Goal: Transaction & Acquisition: Purchase product/service

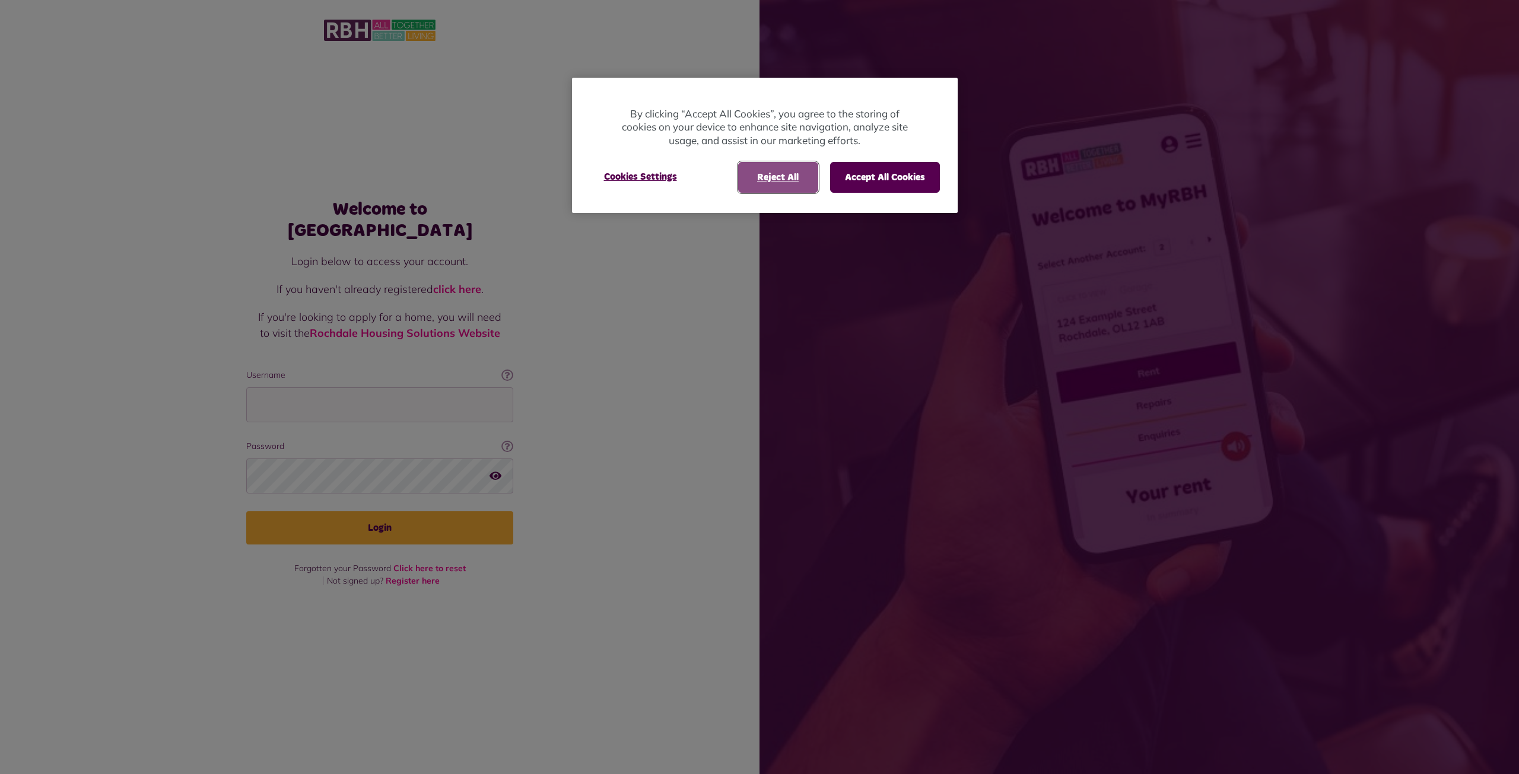
click at [792, 182] on button "Reject All" at bounding box center [778, 177] width 80 height 31
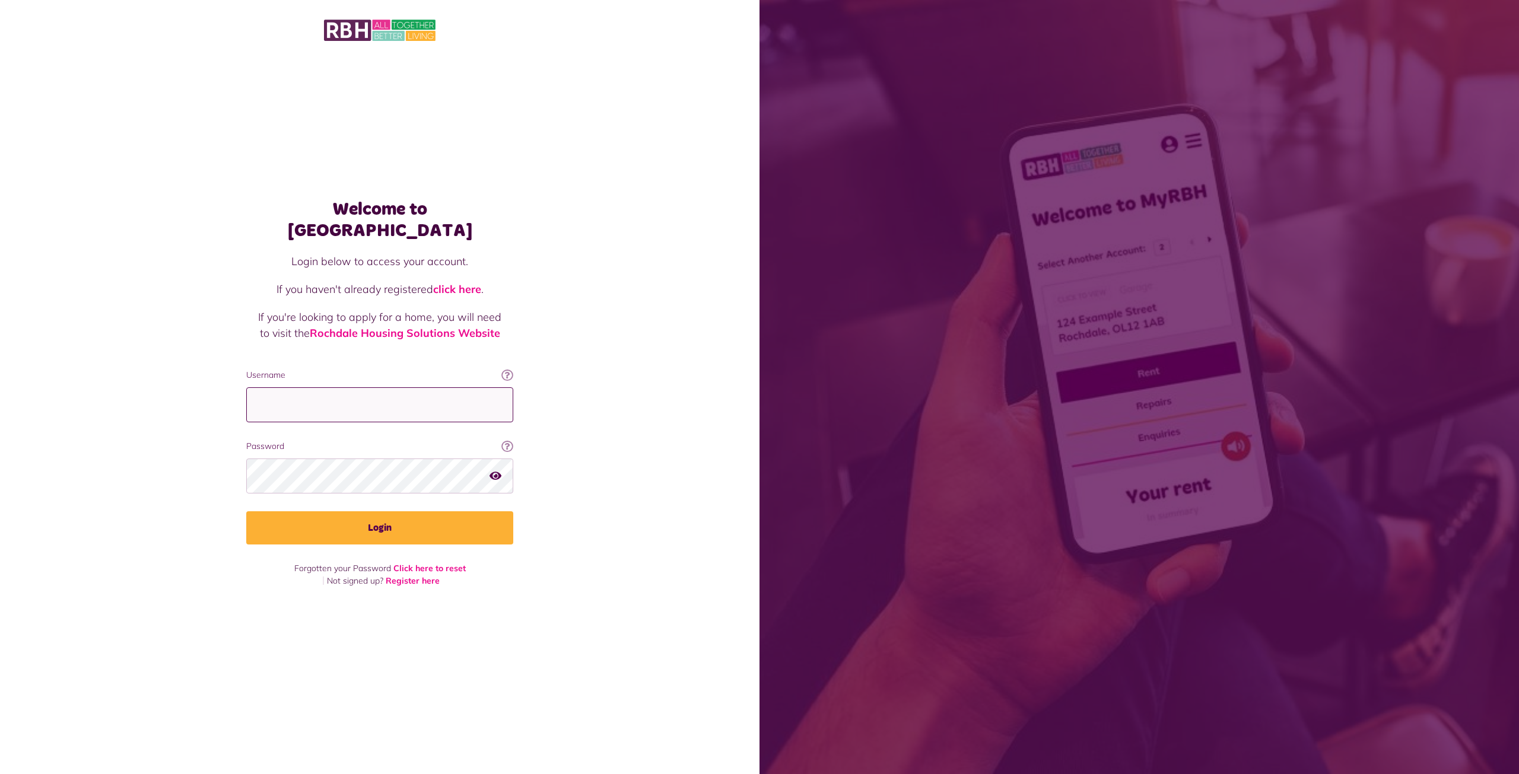
click at [406, 396] on input "Username" at bounding box center [379, 404] width 267 height 35
type input "**********"
click at [246, 511] on button "Login" at bounding box center [379, 527] width 267 height 33
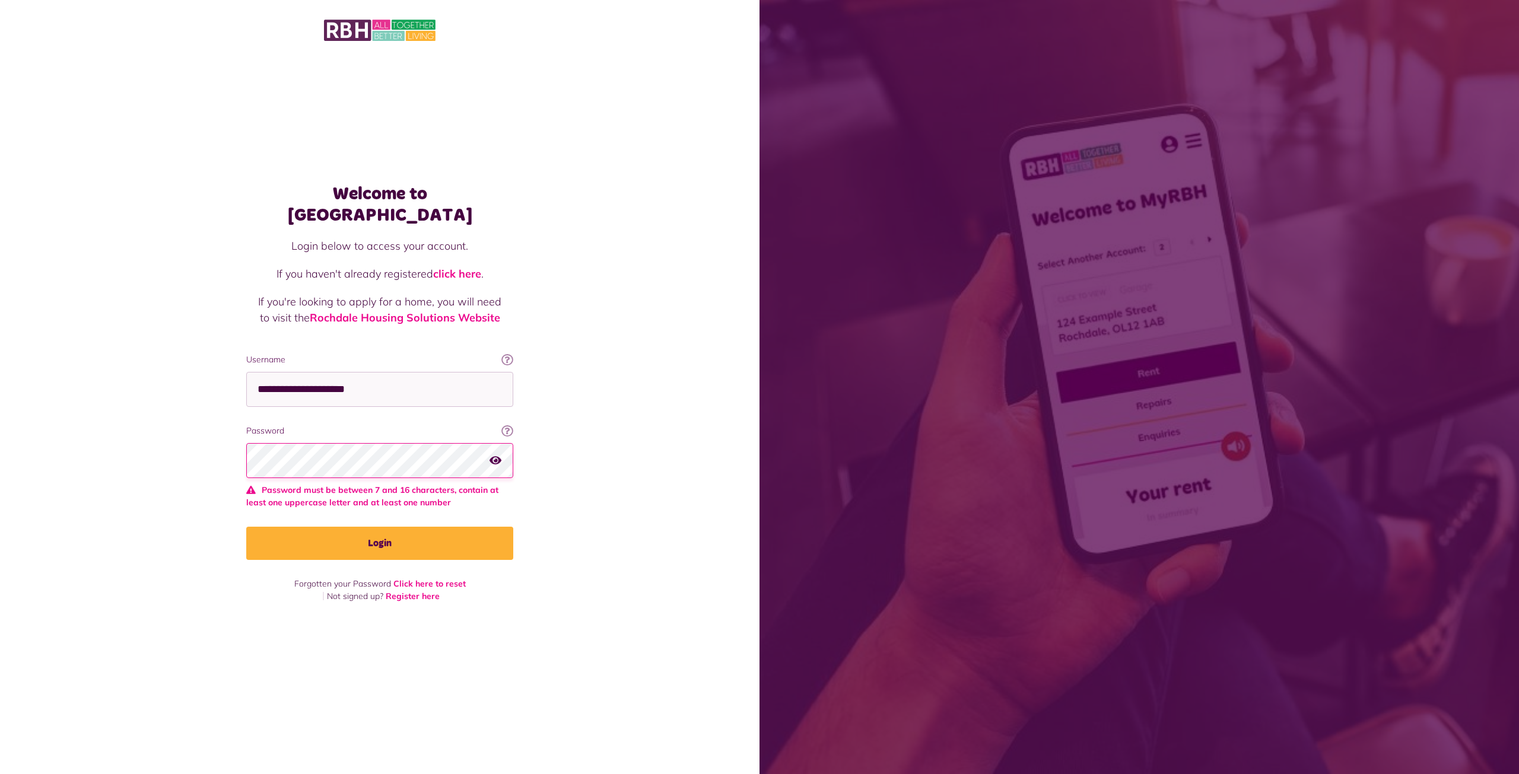
click at [141, 447] on div "Welcome to MyRBH Login below to access your account. If you haven't already reg…" at bounding box center [379, 366] width 759 height 733
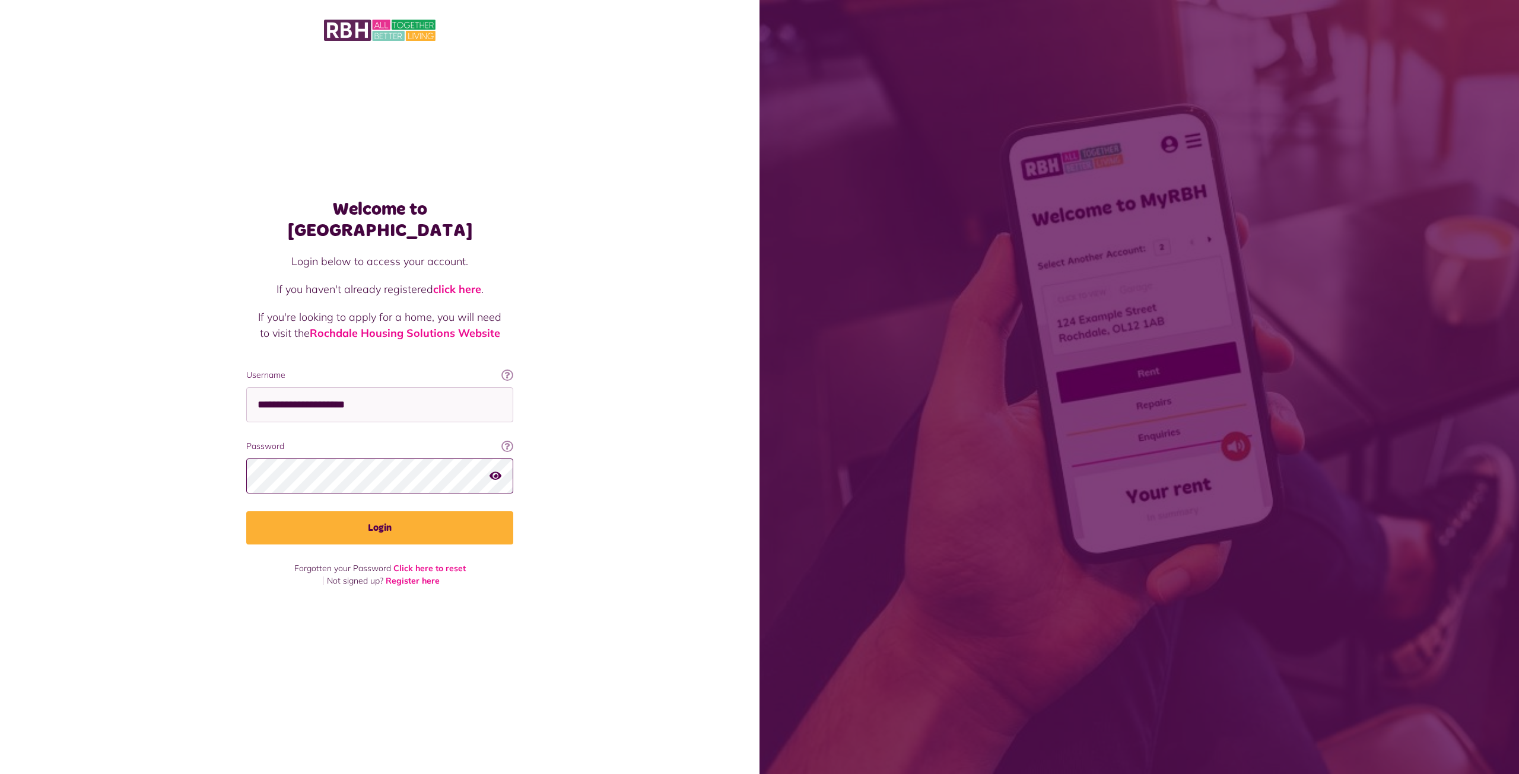
click at [246, 511] on button "Login" at bounding box center [379, 527] width 267 height 33
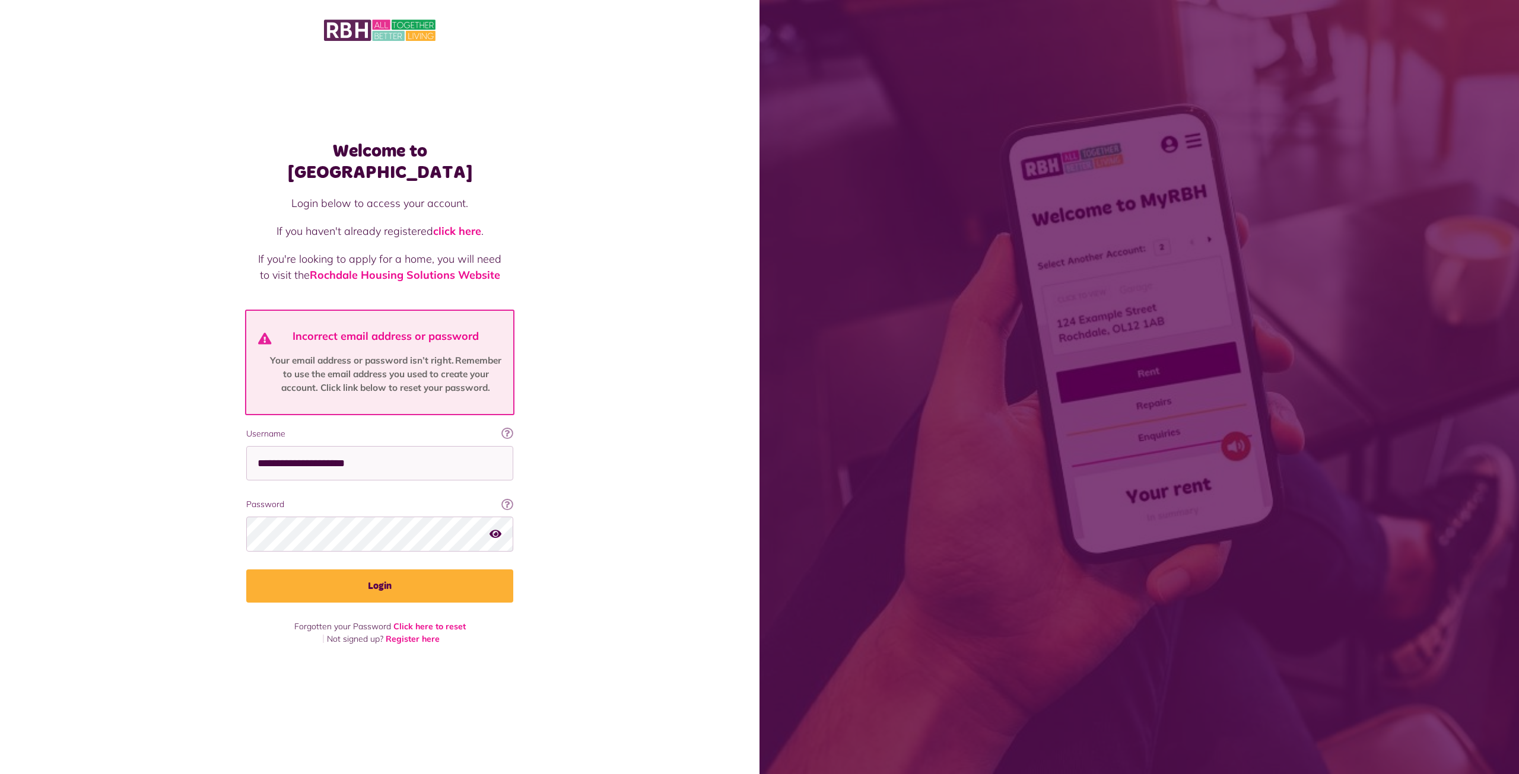
click at [306, 545] on fieldset "**********" at bounding box center [379, 515] width 267 height 175
click at [246, 570] on button "Login" at bounding box center [379, 586] width 267 height 33
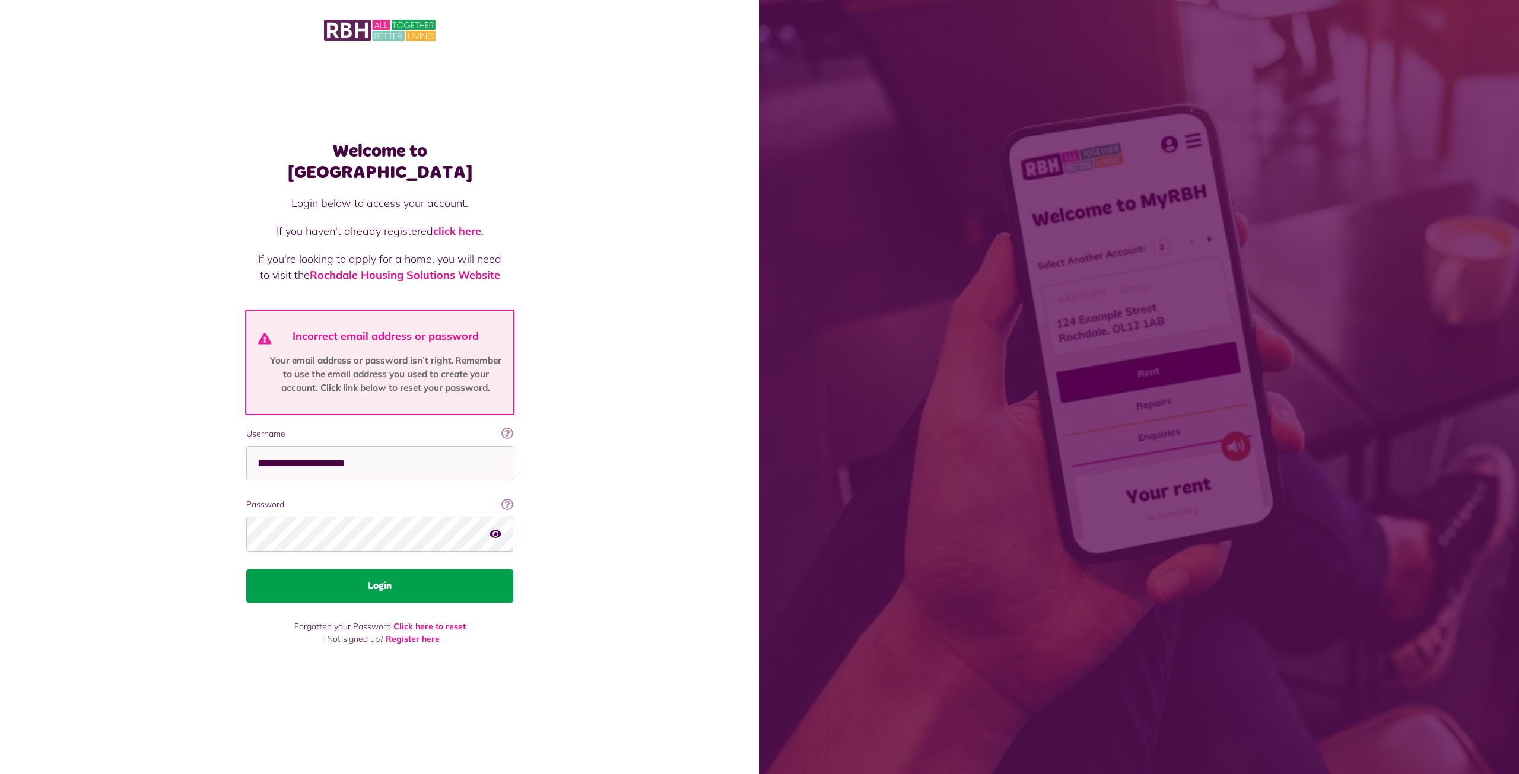
click at [419, 583] on button "Login" at bounding box center [379, 586] width 267 height 33
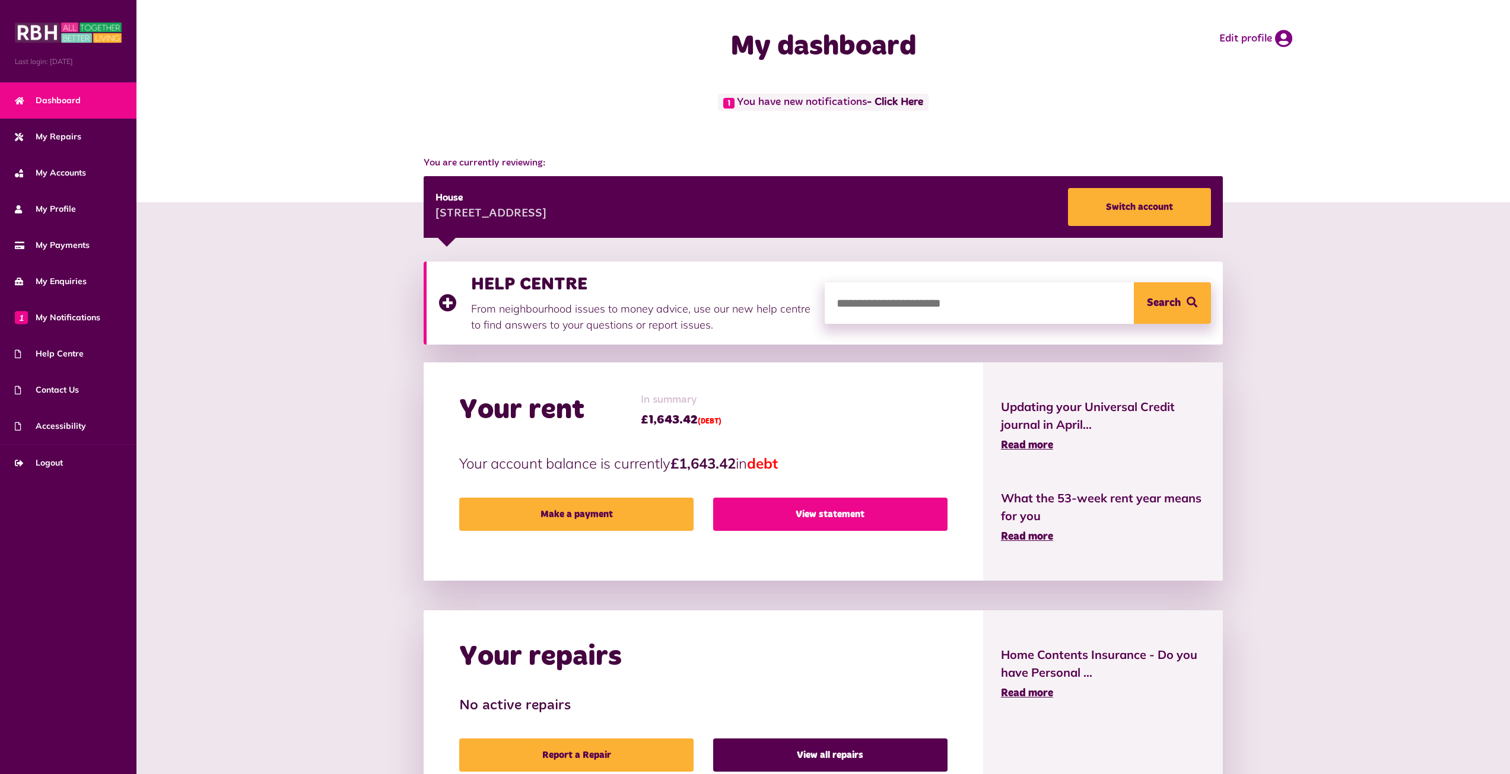
click at [800, 514] on link "View statement" at bounding box center [830, 514] width 234 height 33
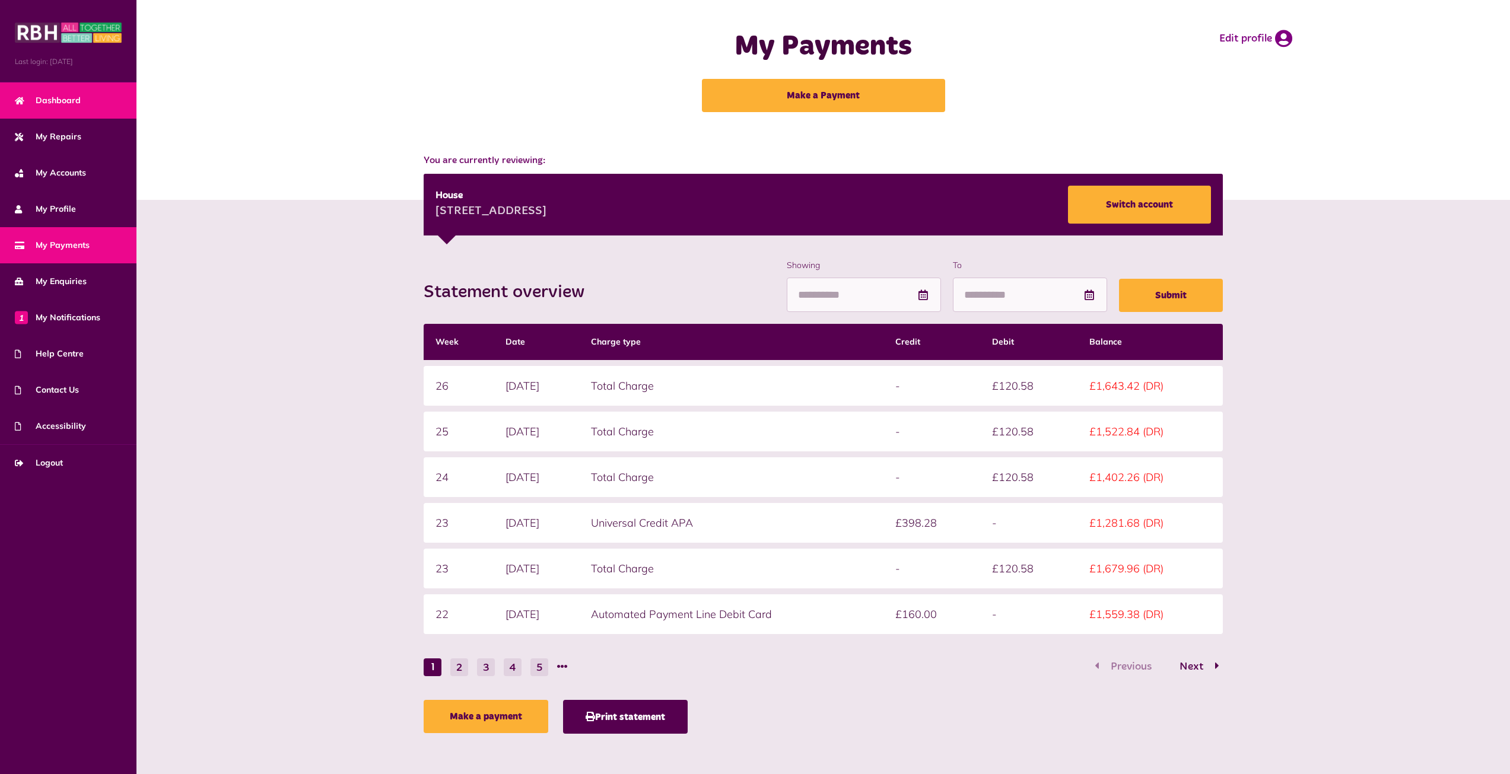
click at [96, 103] on link "Dashboard" at bounding box center [68, 100] width 136 height 36
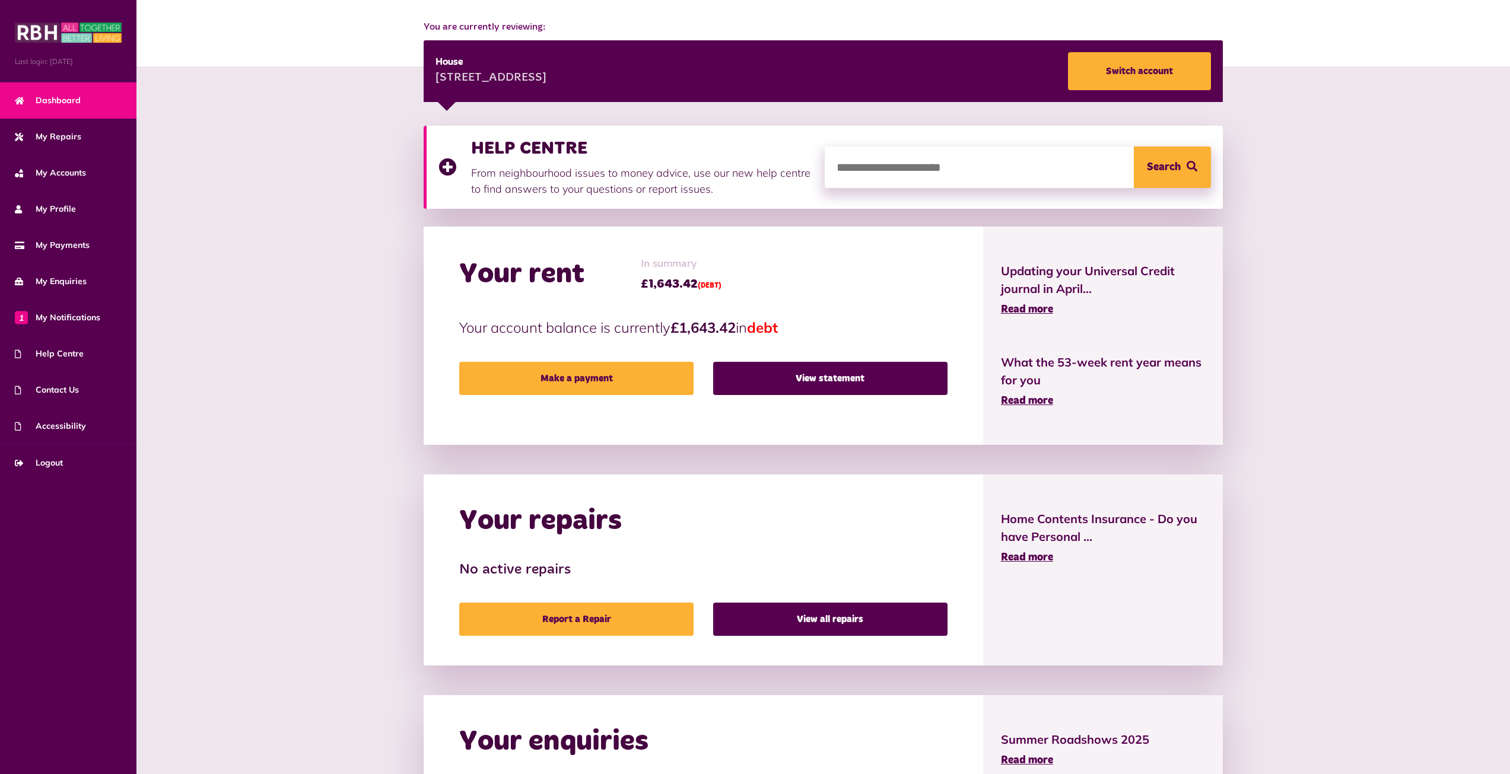
scroll to position [178, 0]
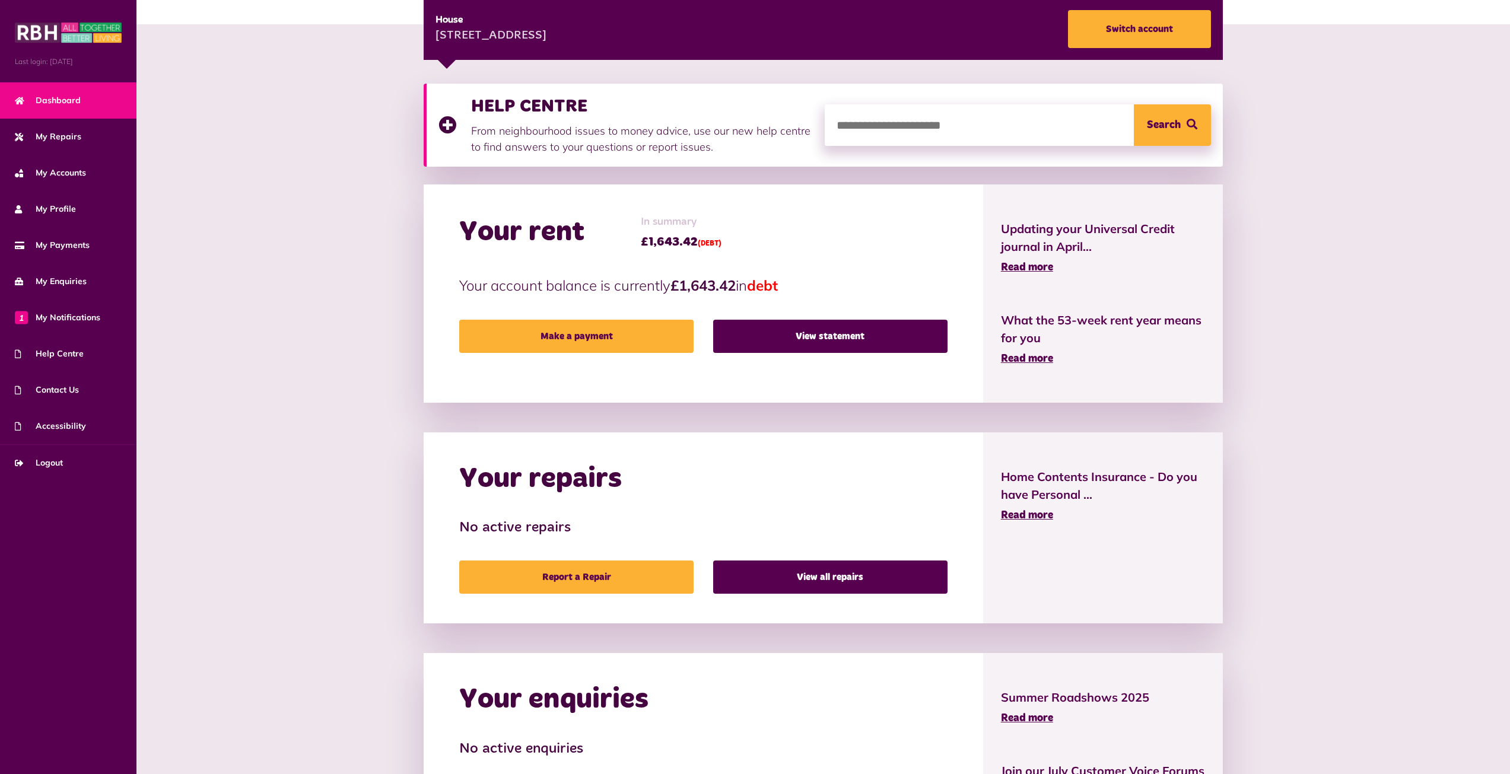
drag, startPoint x: 842, startPoint y: 303, endPoint x: 842, endPoint y: 314, distance: 10.7
click at [842, 304] on div "Your rent In summary £1,643.42 (DEBT) Your account balance is currently £1,643.…" at bounding box center [703, 294] width 559 height 218
click at [841, 330] on link "View statement" at bounding box center [830, 336] width 234 height 33
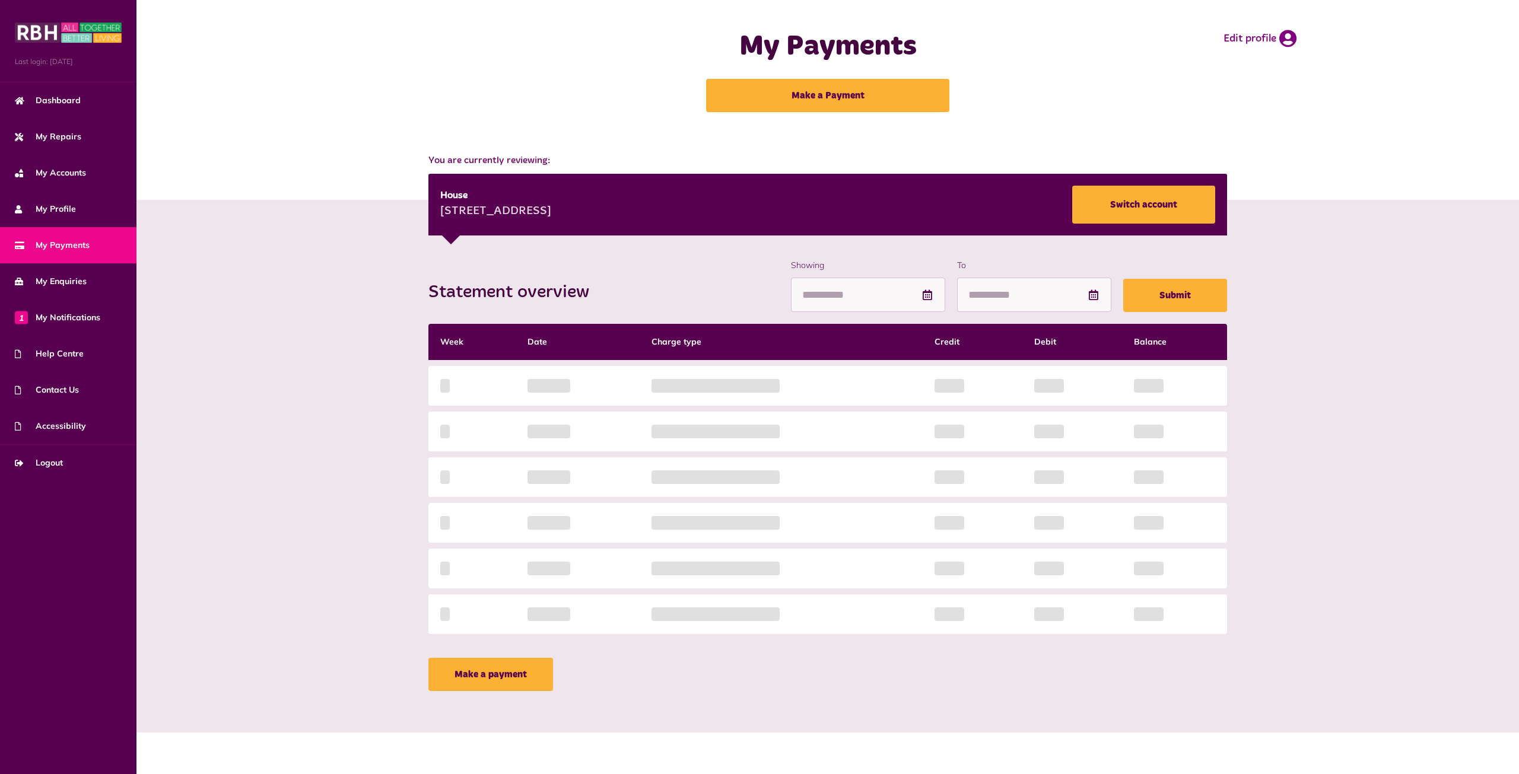
click at [805, 359] on div "Statement overview Showing To Submit Week Date Charge type Credit Debit Balance…" at bounding box center [827, 478] width 811 height 438
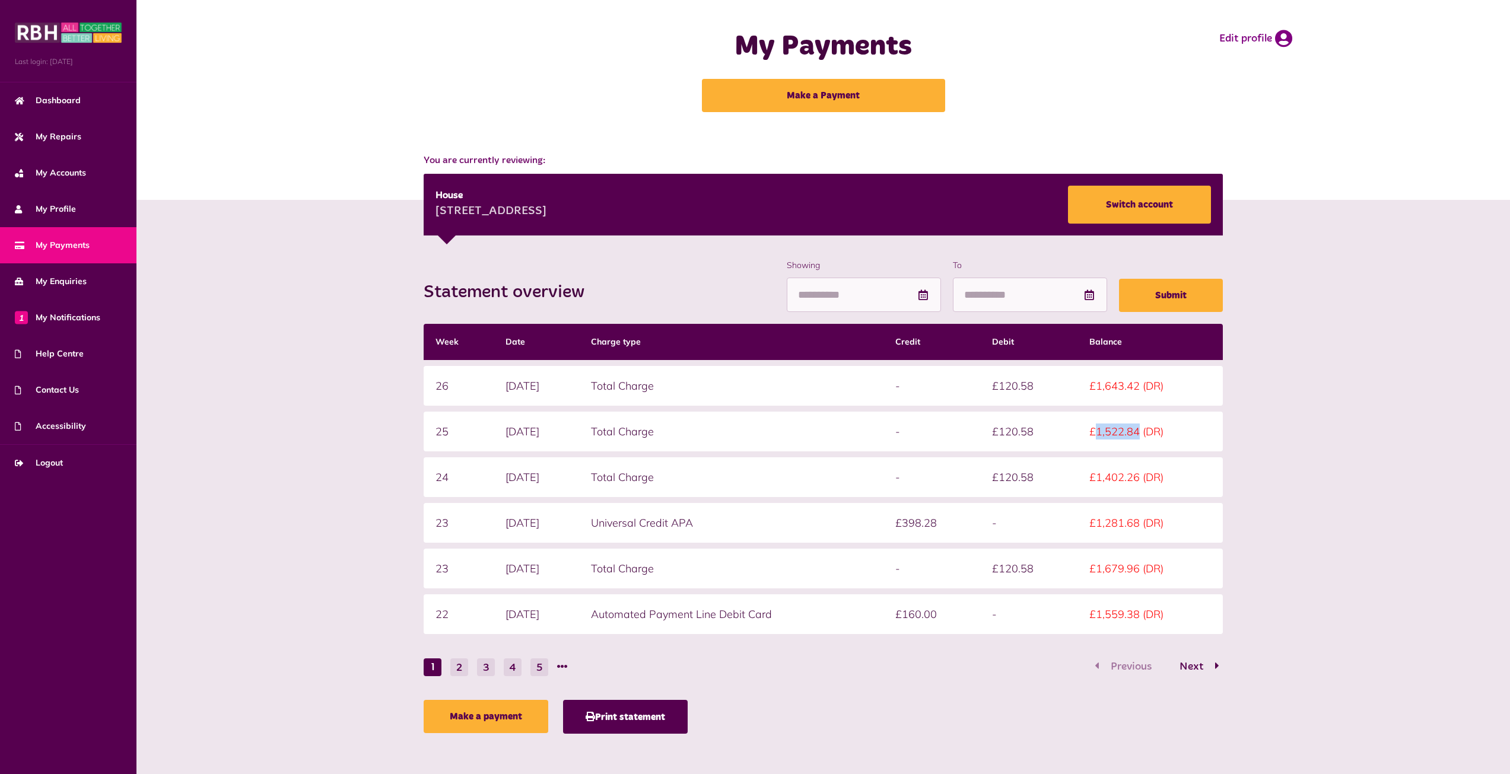
drag, startPoint x: 1142, startPoint y: 430, endPoint x: 1101, endPoint y: 436, distance: 42.0
click at [1101, 436] on td "£1,522.84 (DR)" at bounding box center [1149, 432] width 145 height 40
copy td "1,522.84"
click at [1342, 692] on div "Statement overview Showing To Submit Week Date Charge type Credit Debit Balance…" at bounding box center [822, 487] width 1373 height 575
click at [467, 676] on div "Statement overview Showing To Submit Week Date Charge type Credit Debit Balance…" at bounding box center [823, 499] width 811 height 481
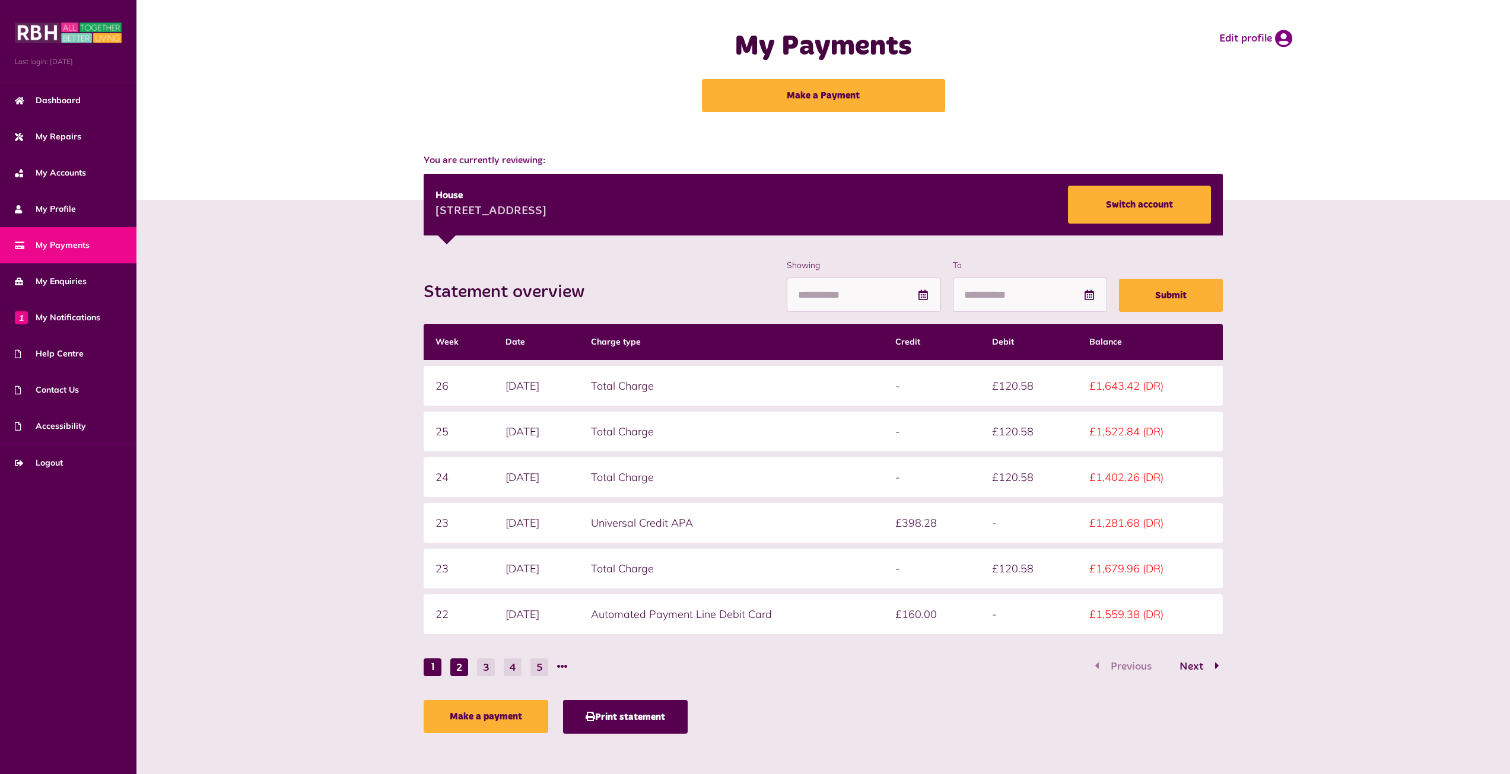
click at [463, 673] on button "2" at bounding box center [459, 668] width 18 height 18
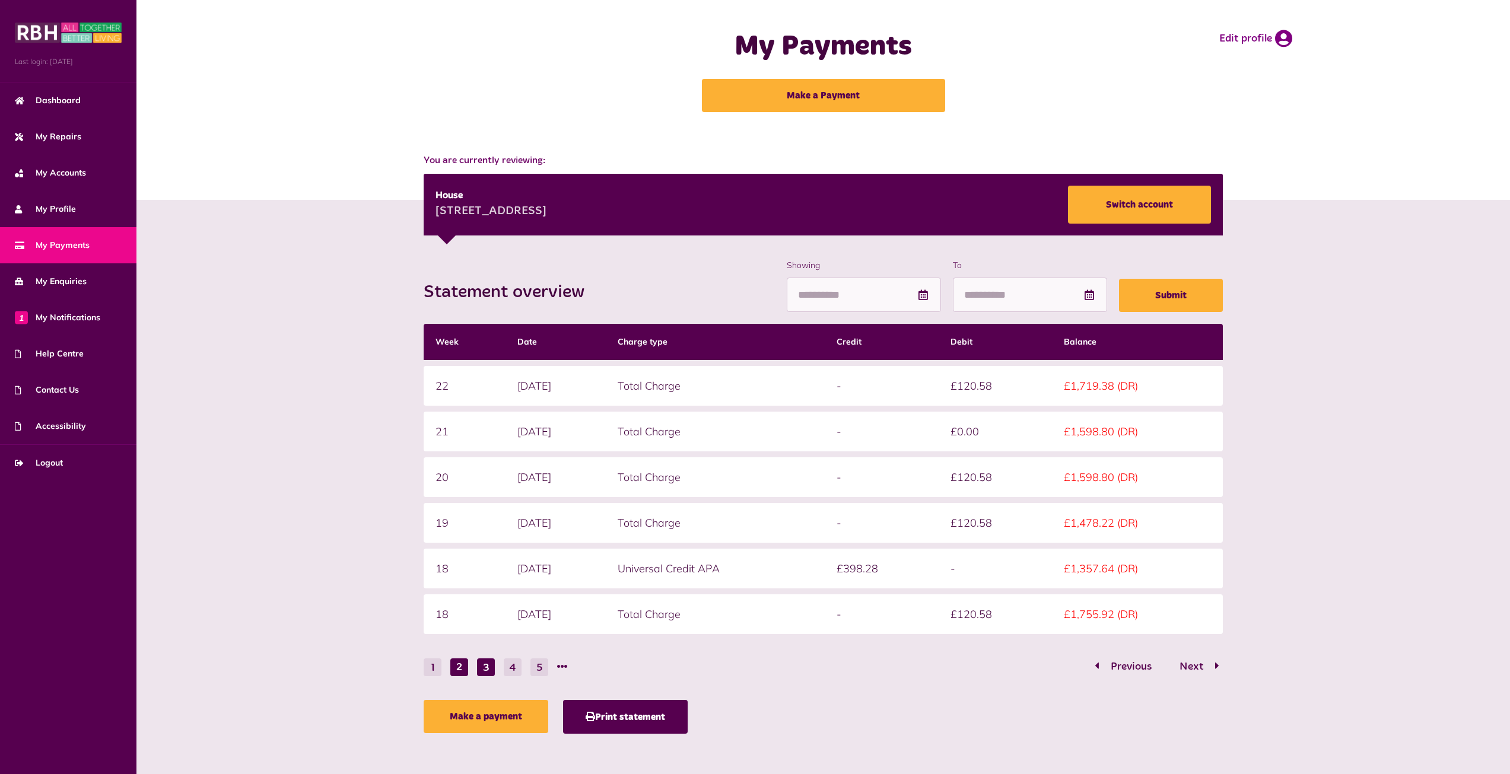
click at [484, 667] on button "3" at bounding box center [486, 668] width 18 height 18
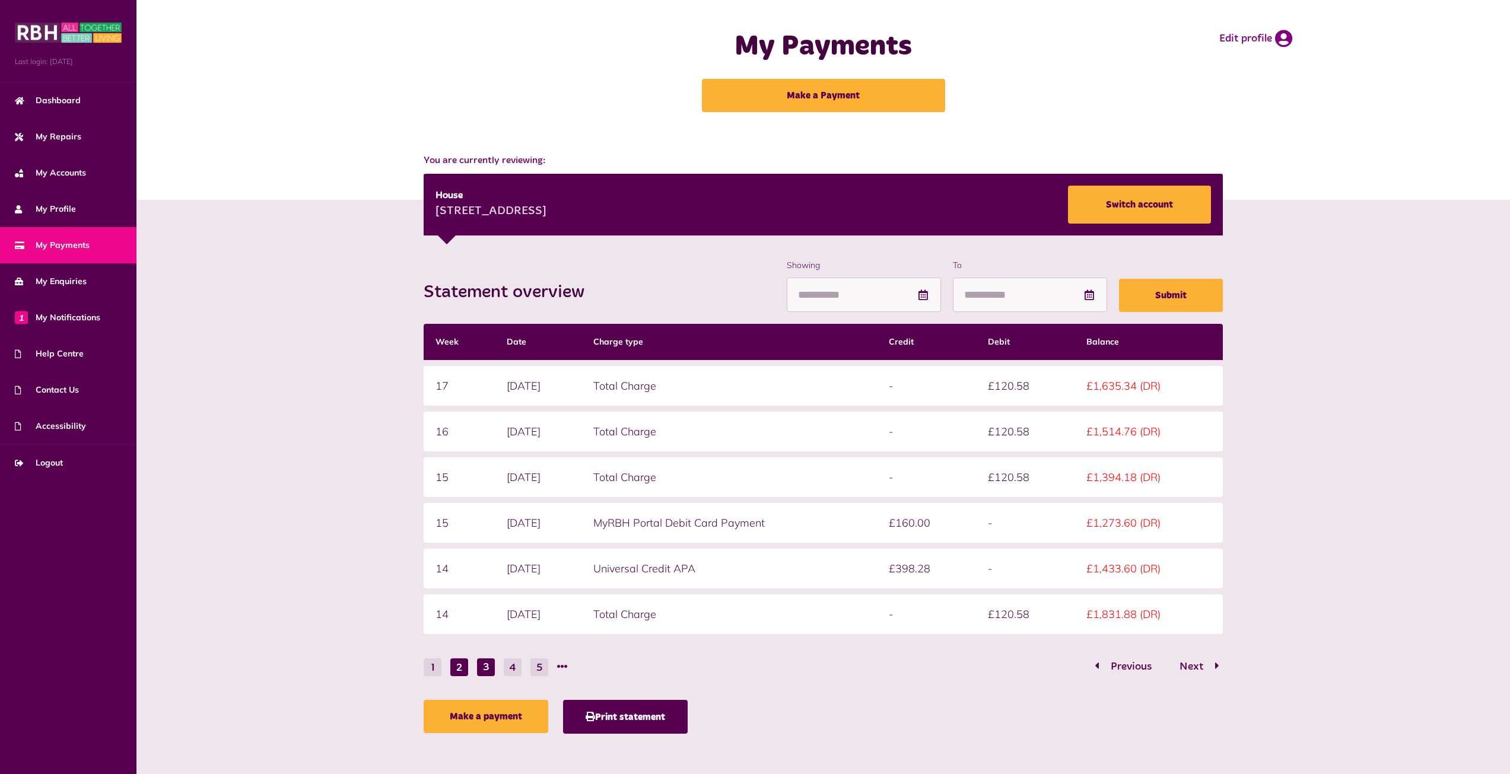
click at [460, 670] on button "2" at bounding box center [459, 668] width 18 height 18
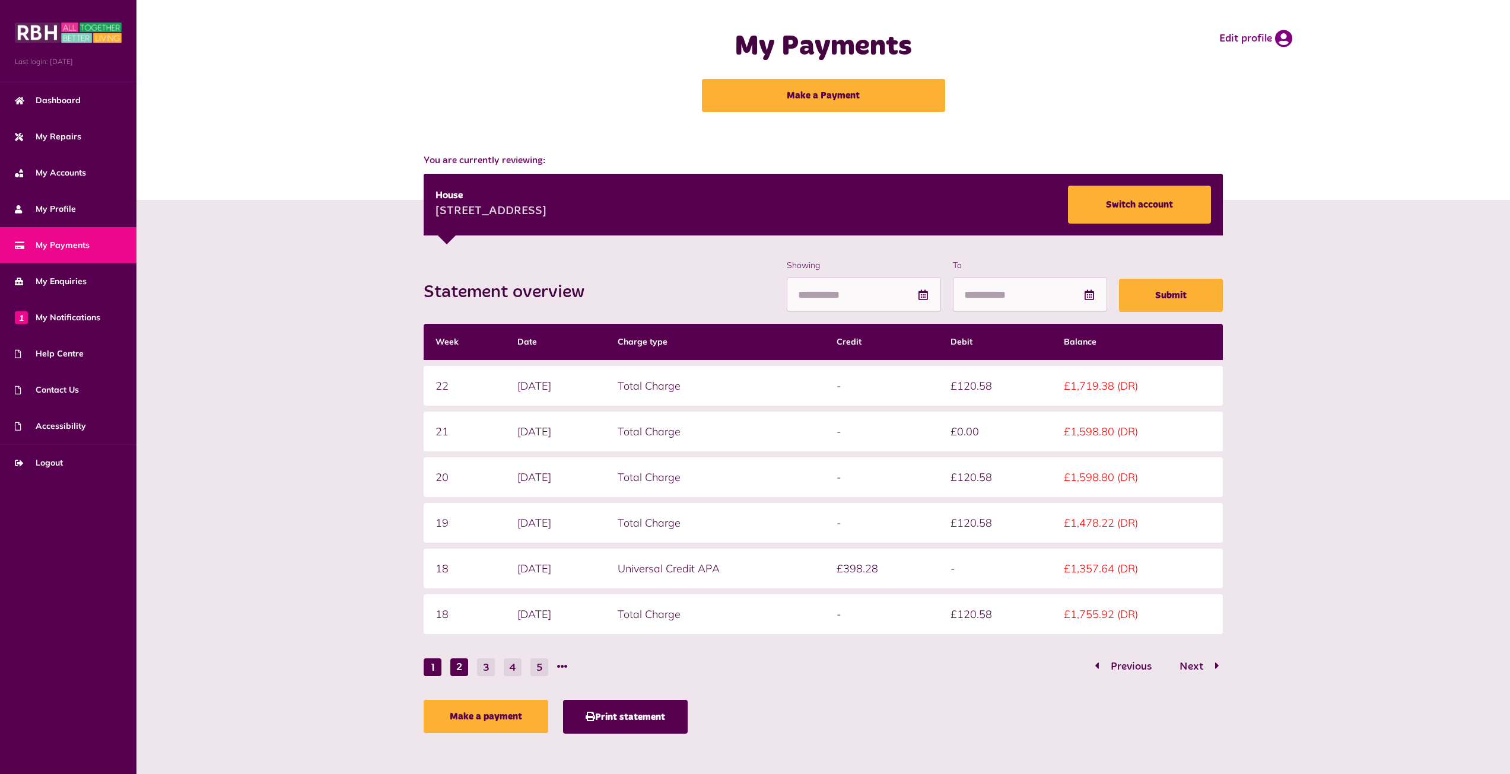
click at [432, 666] on button "1" at bounding box center [433, 668] width 18 height 18
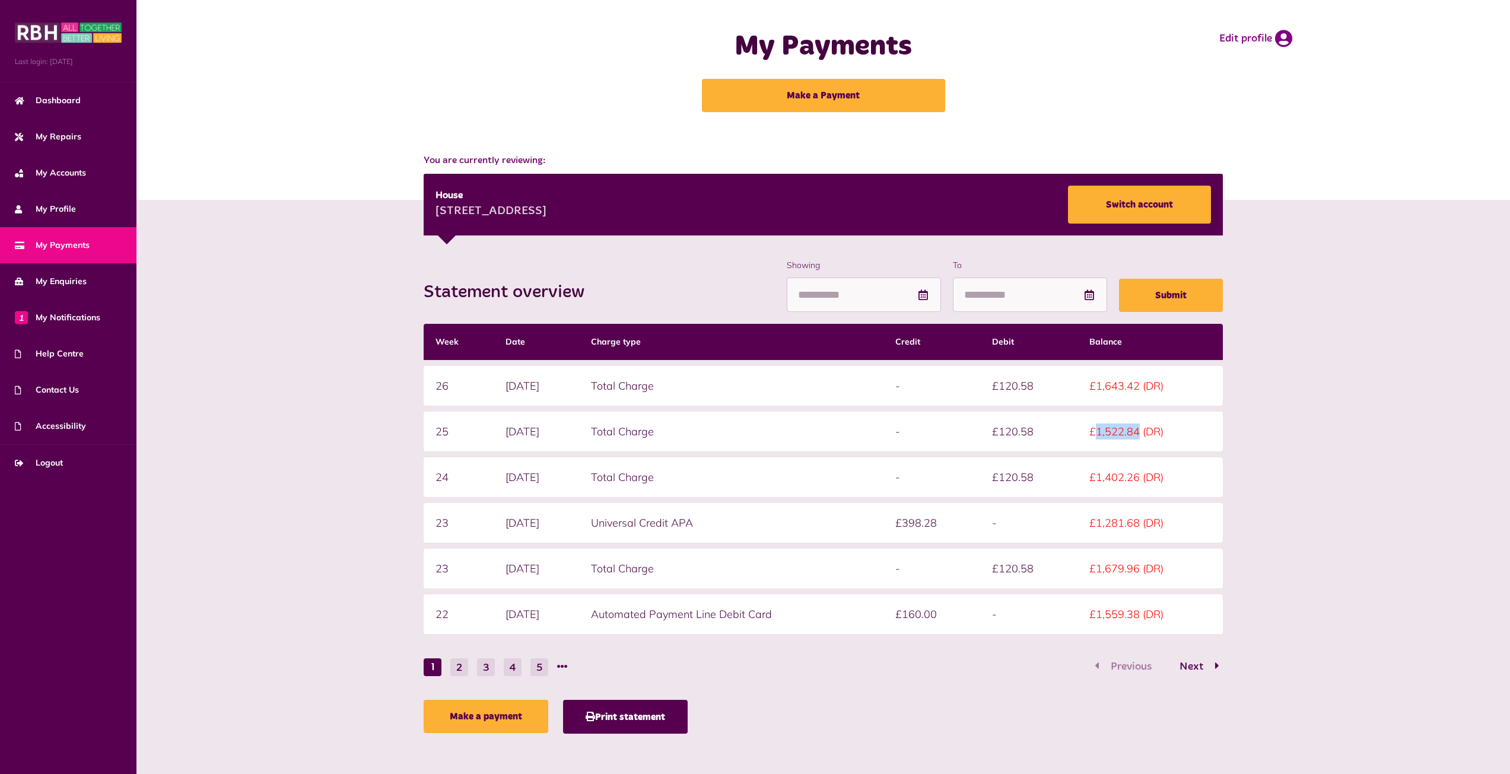
drag, startPoint x: 1143, startPoint y: 435, endPoint x: 1100, endPoint y: 431, distance: 42.9
click at [1100, 431] on td "£1,522.84 (DR)" at bounding box center [1149, 432] width 145 height 40
copy td "1,522.84"
click at [447, 728] on link "Make a payment" at bounding box center [486, 716] width 125 height 33
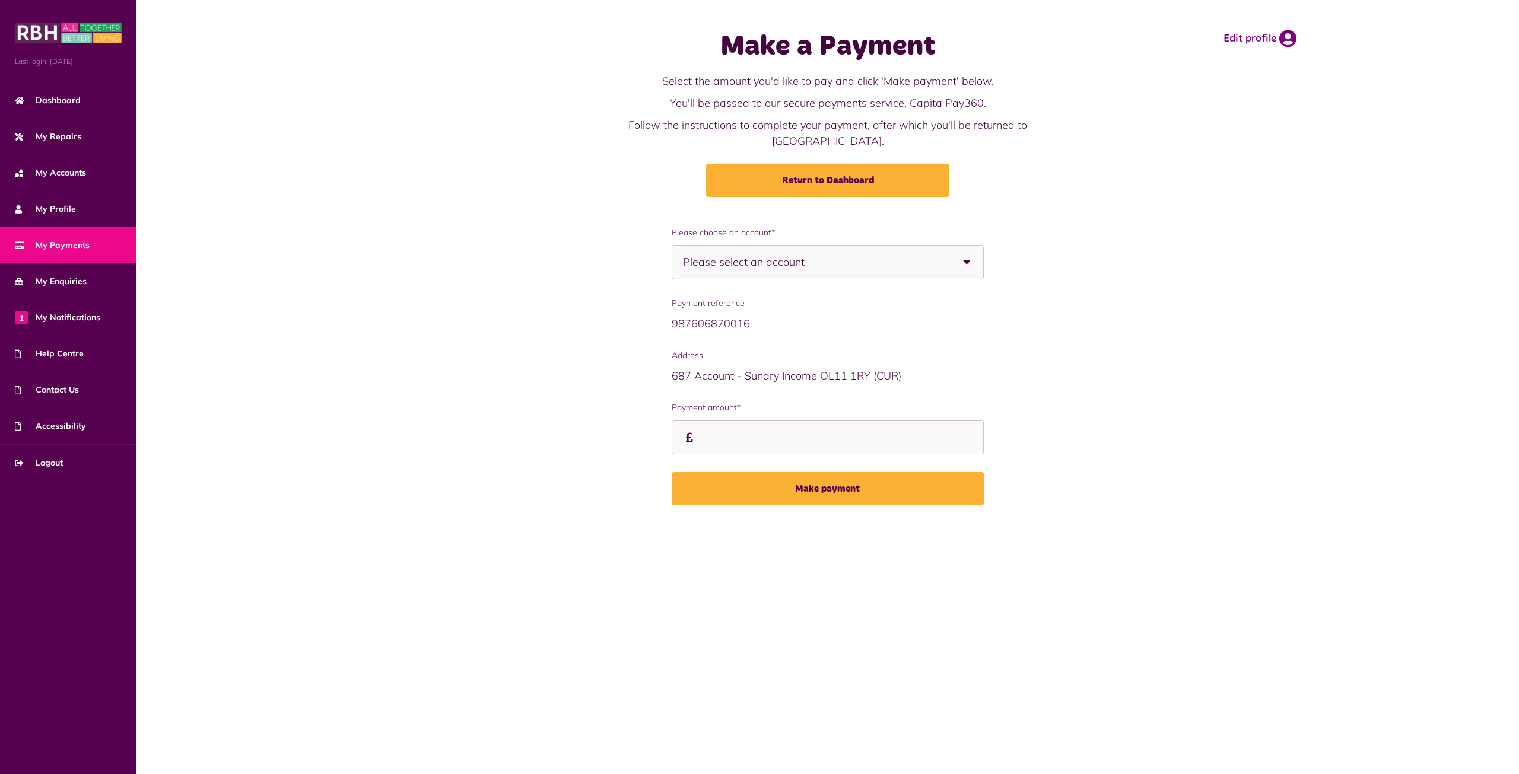
click at [745, 247] on span "Please select an account" at bounding box center [764, 262] width 163 height 33
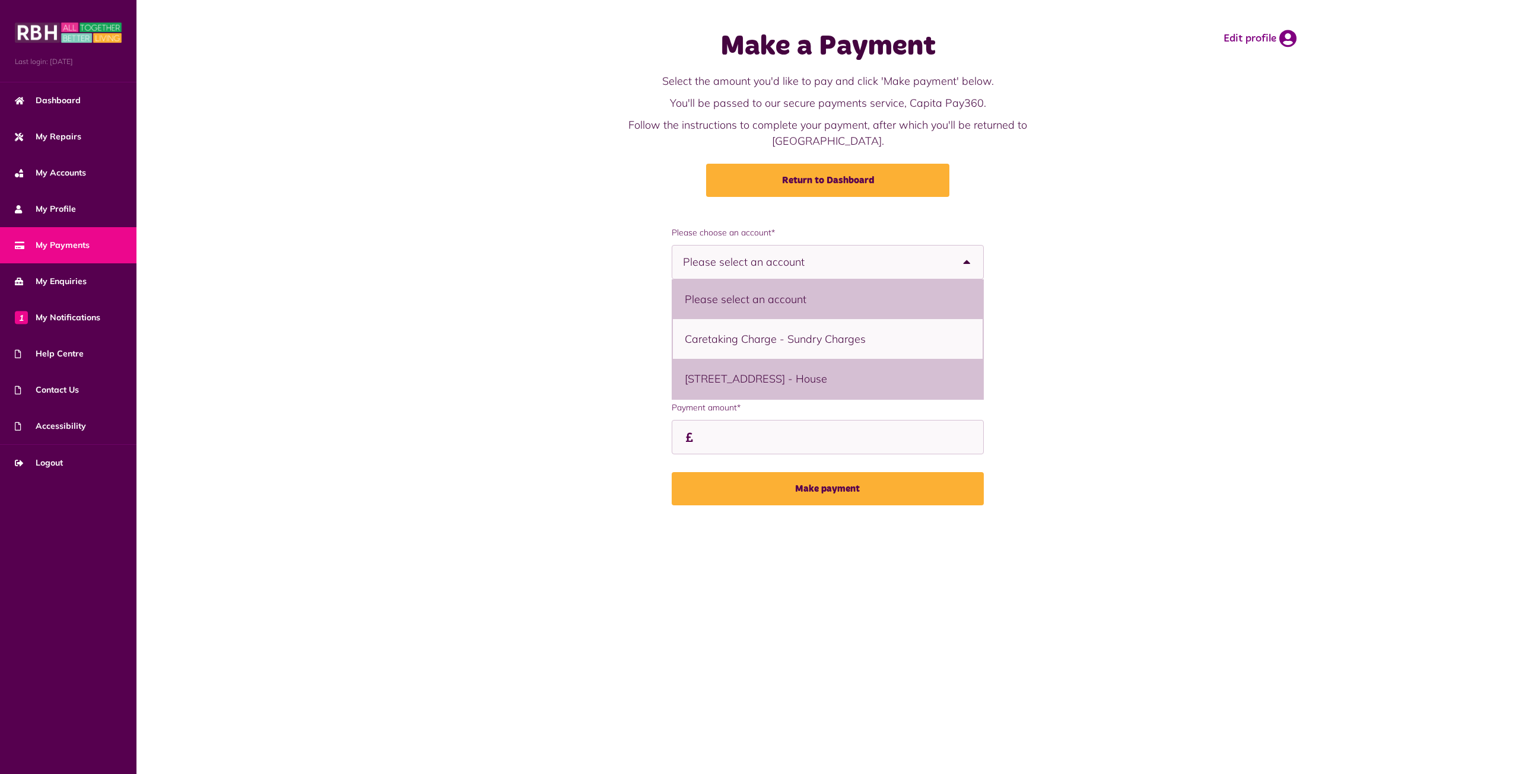
click at [877, 359] on li "175 Holborn Street, Rochdale, OL11 4QE - House" at bounding box center [828, 379] width 310 height 40
select select "**********"
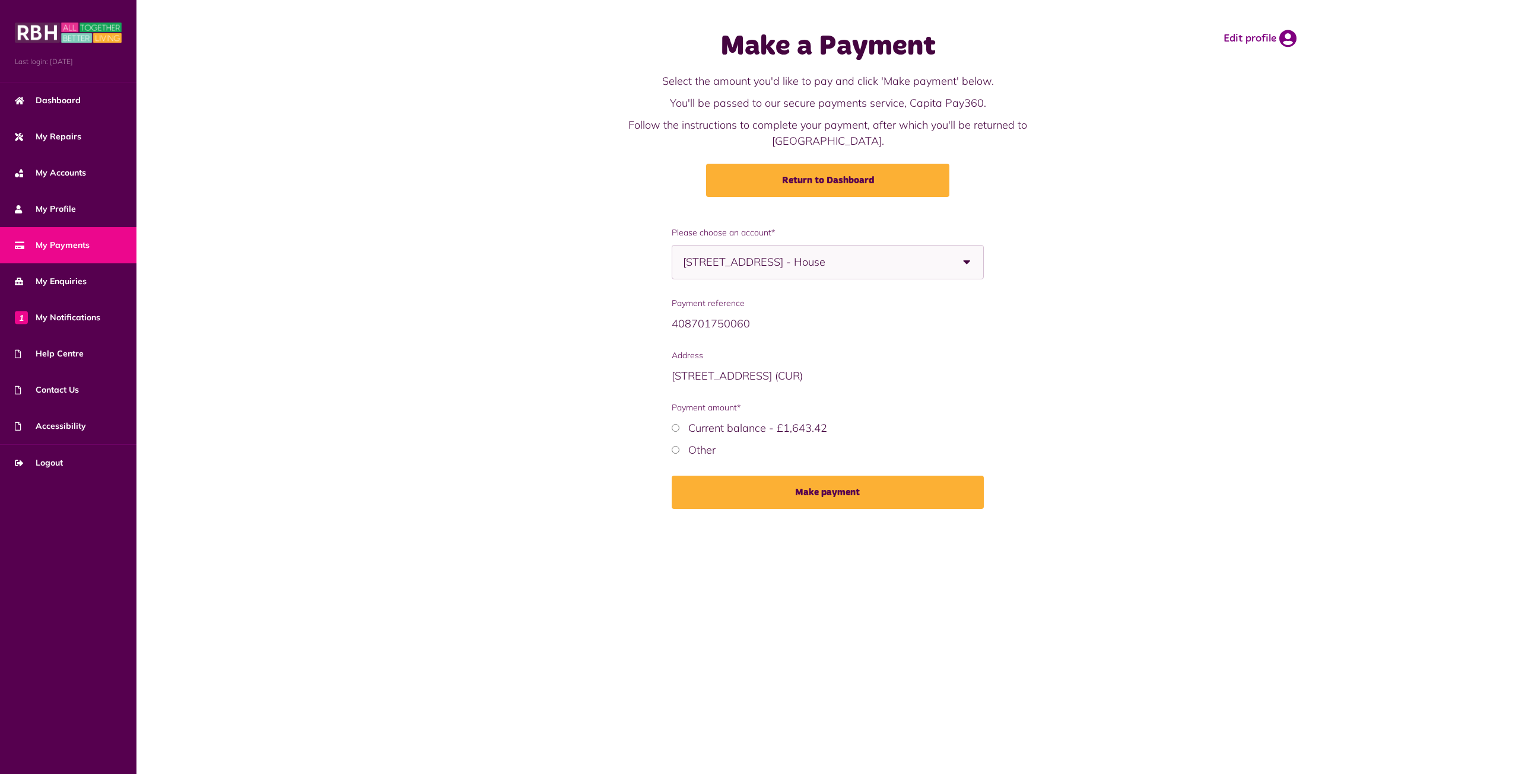
click at [710, 443] on label "Other" at bounding box center [701, 450] width 27 height 14
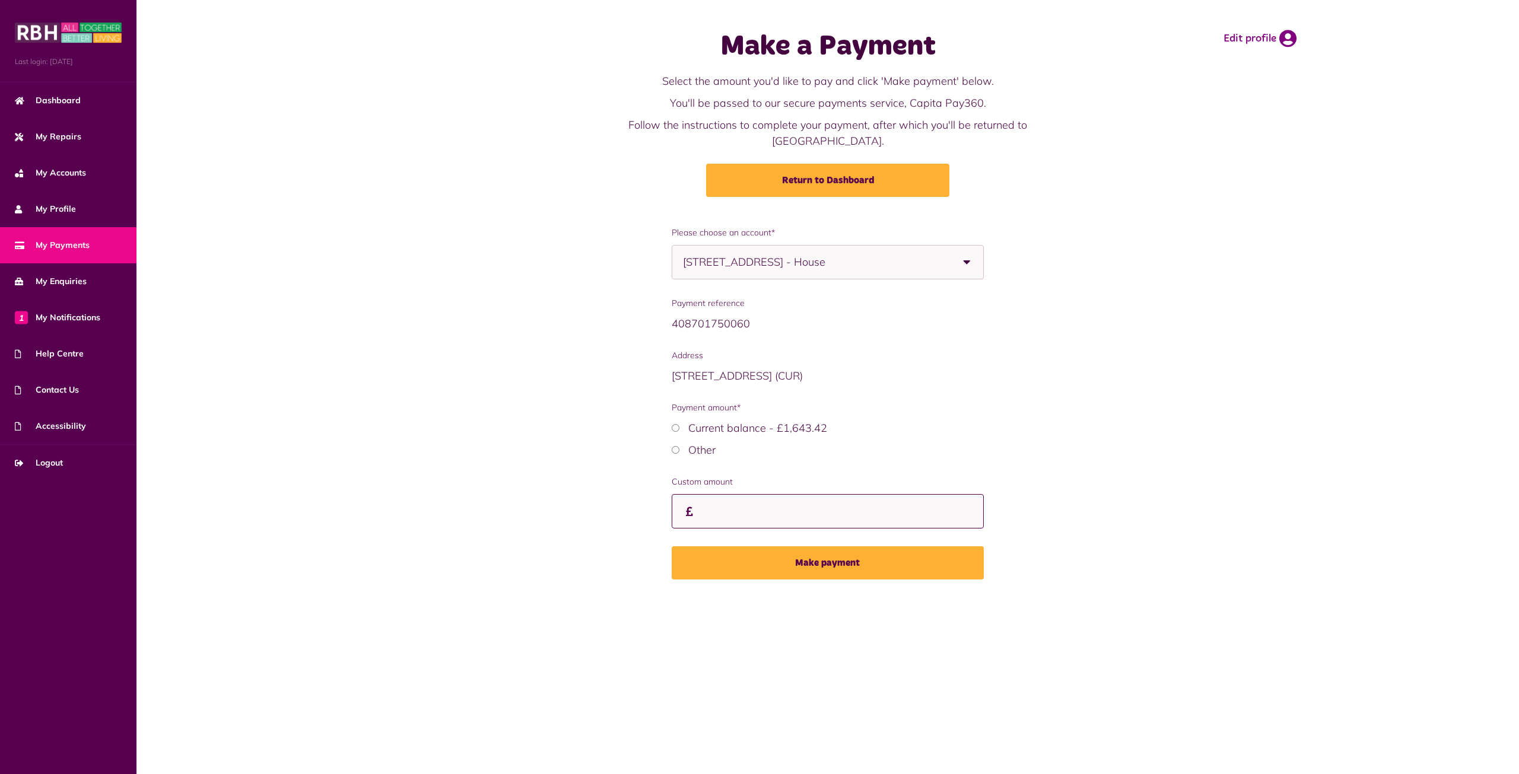
click at [744, 494] on input "Payment amount*" at bounding box center [828, 511] width 313 height 35
type input "****"
click at [818, 546] on button "Make payment" at bounding box center [828, 562] width 313 height 33
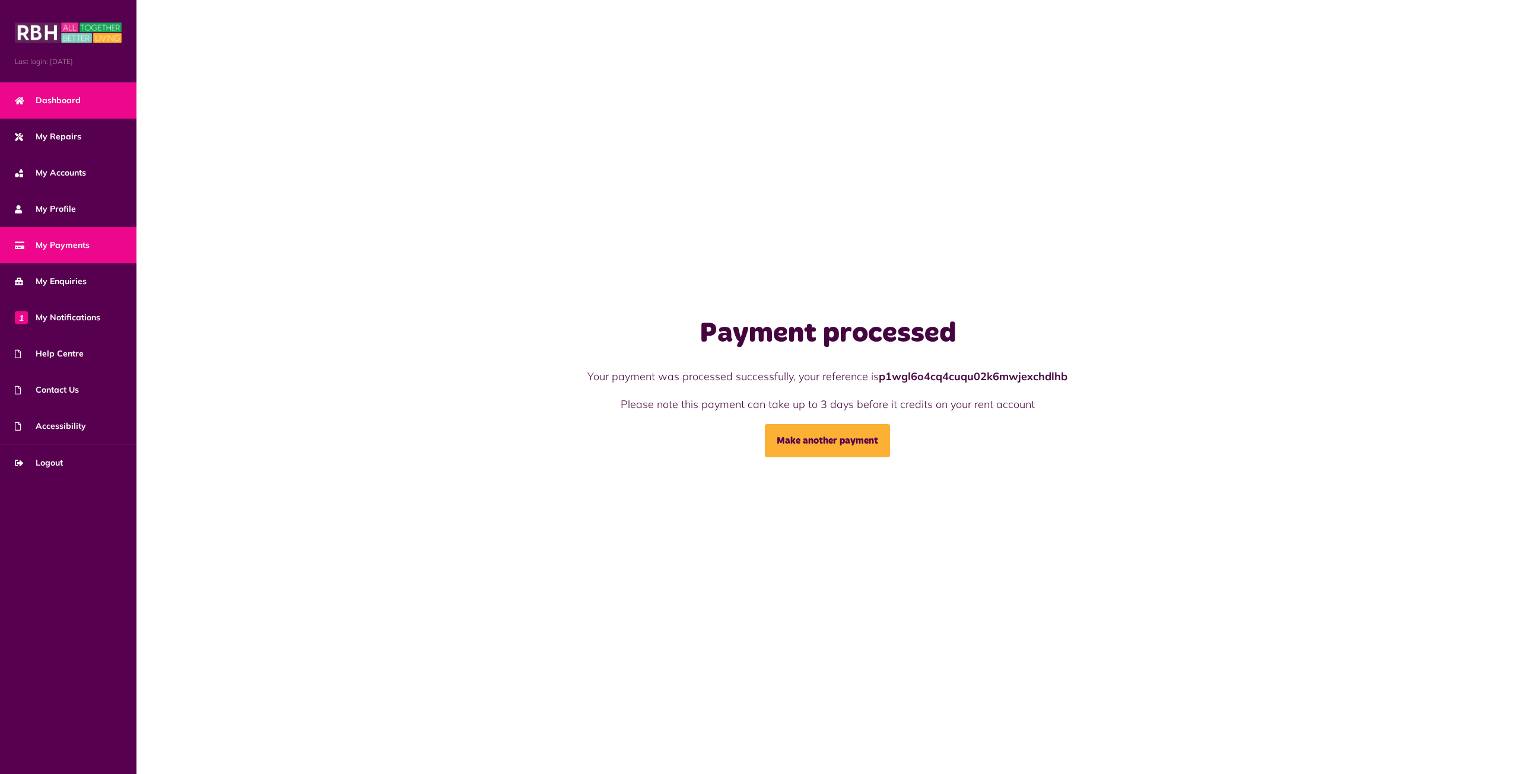
click at [67, 112] on link "Dashboard" at bounding box center [68, 100] width 136 height 36
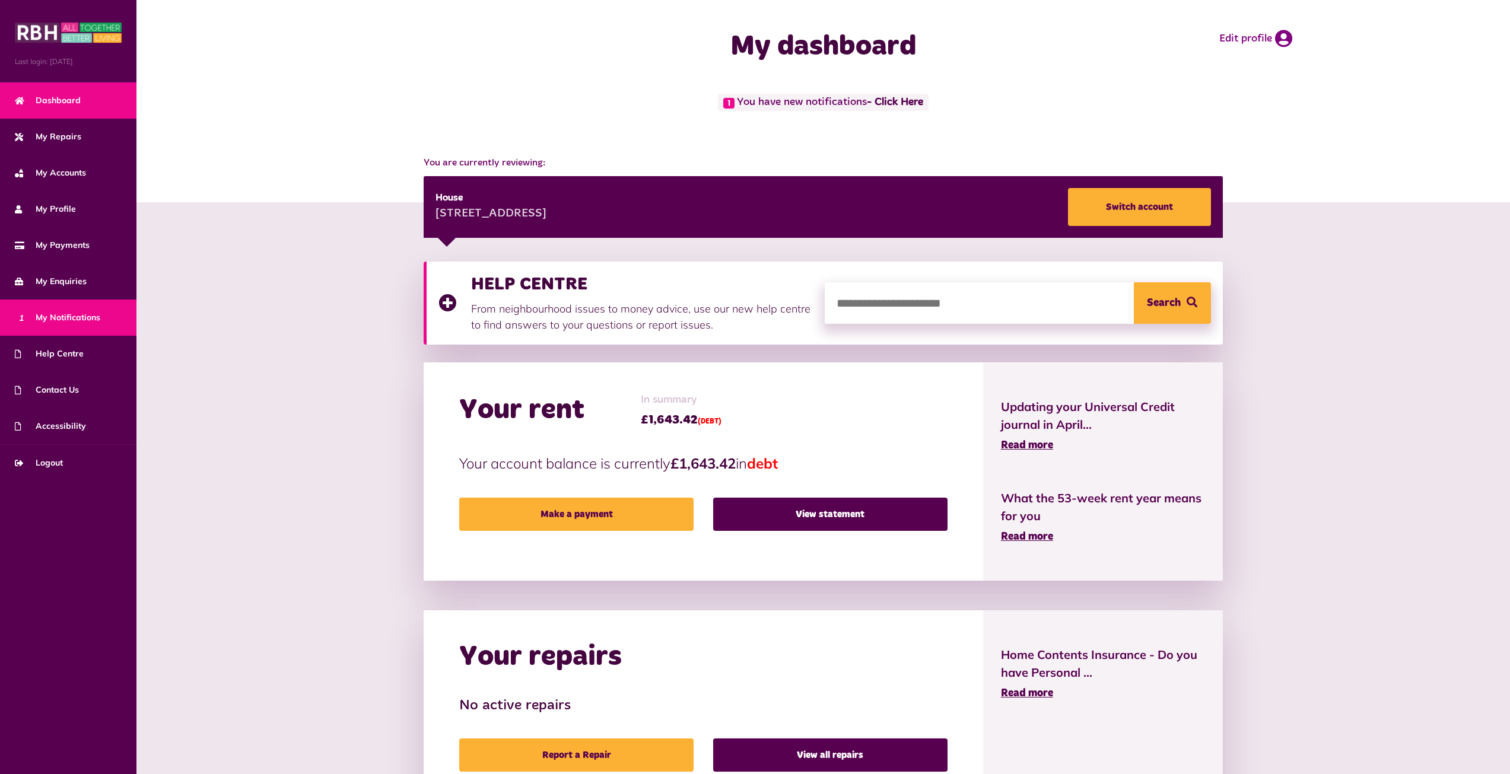
click at [104, 310] on link "1 My Notifications" at bounding box center [68, 318] width 136 height 36
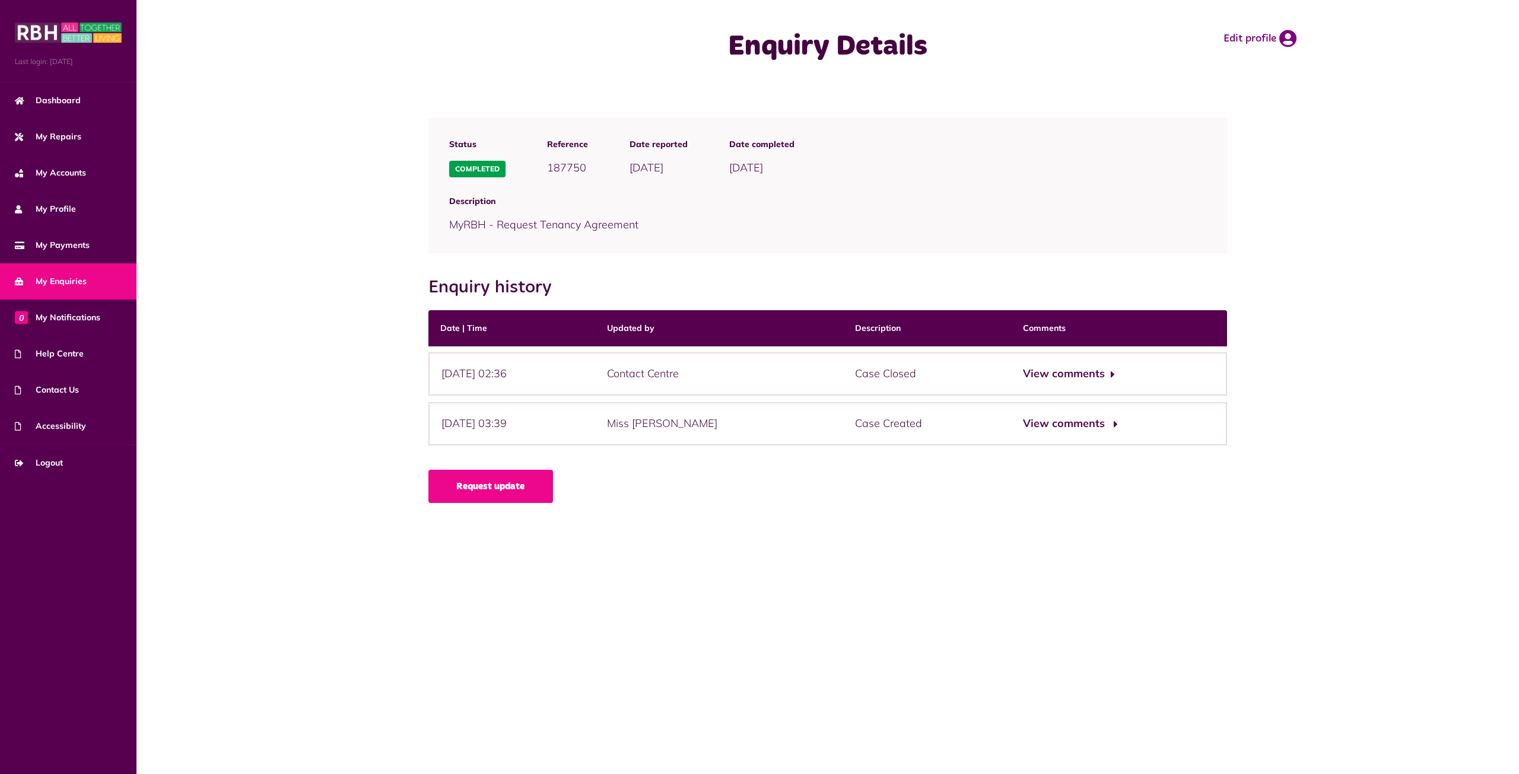
click at [1060, 427] on button "View comments" at bounding box center [1069, 423] width 92 height 17
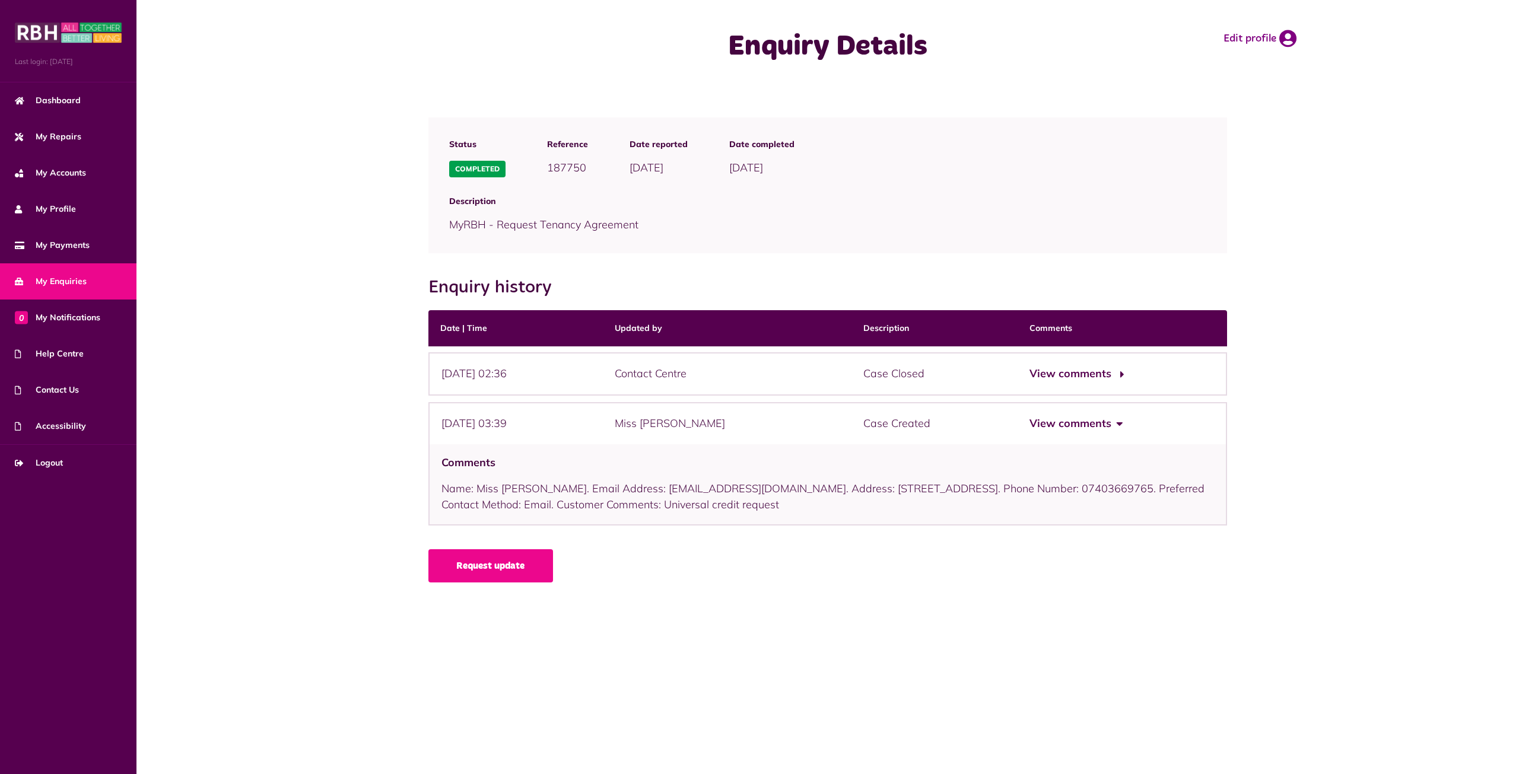
click at [1070, 382] on button "View comments" at bounding box center [1075, 373] width 92 height 17
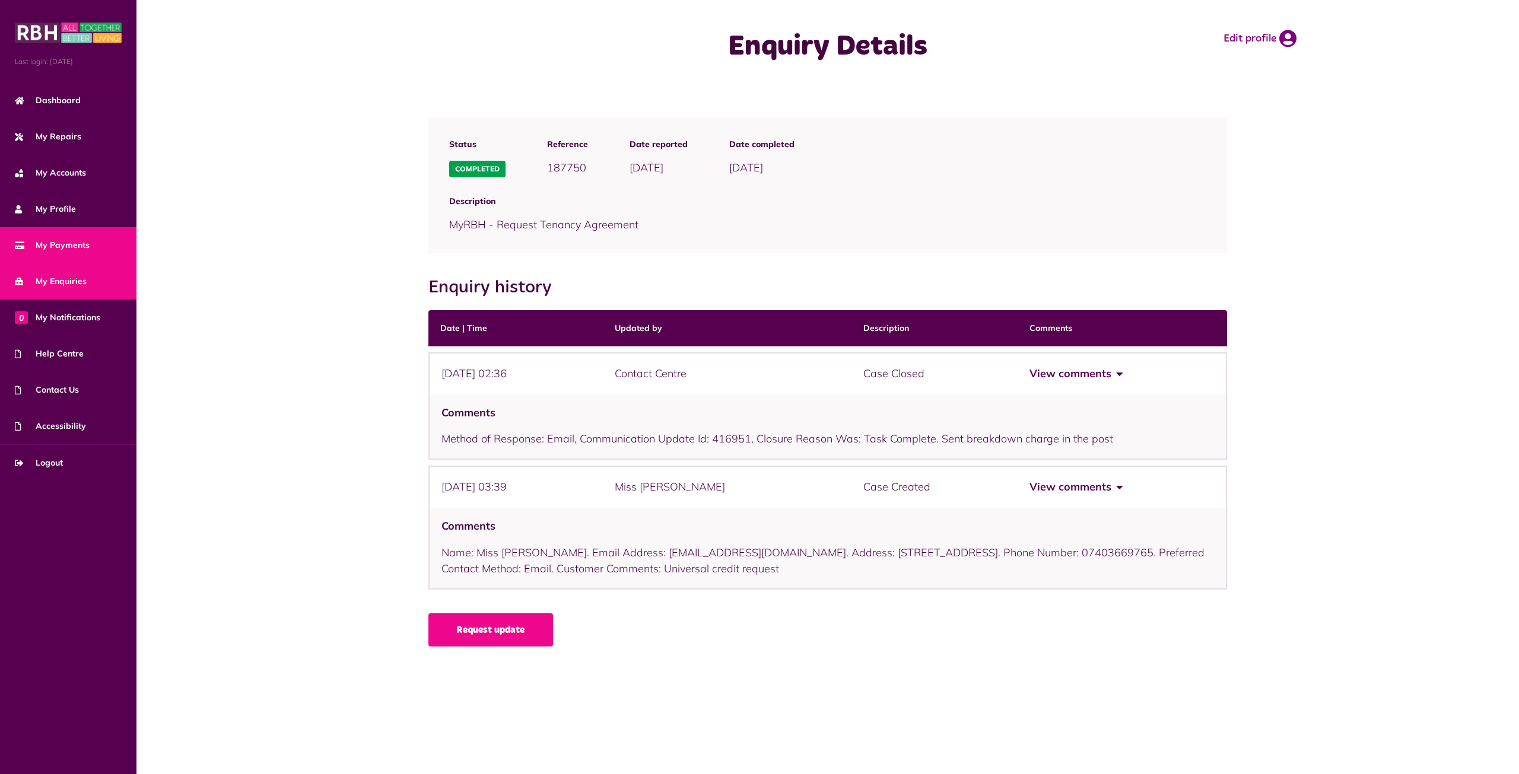
click at [81, 243] on span "My Payments" at bounding box center [52, 245] width 75 height 12
